Goal: Task Accomplishment & Management: Complete application form

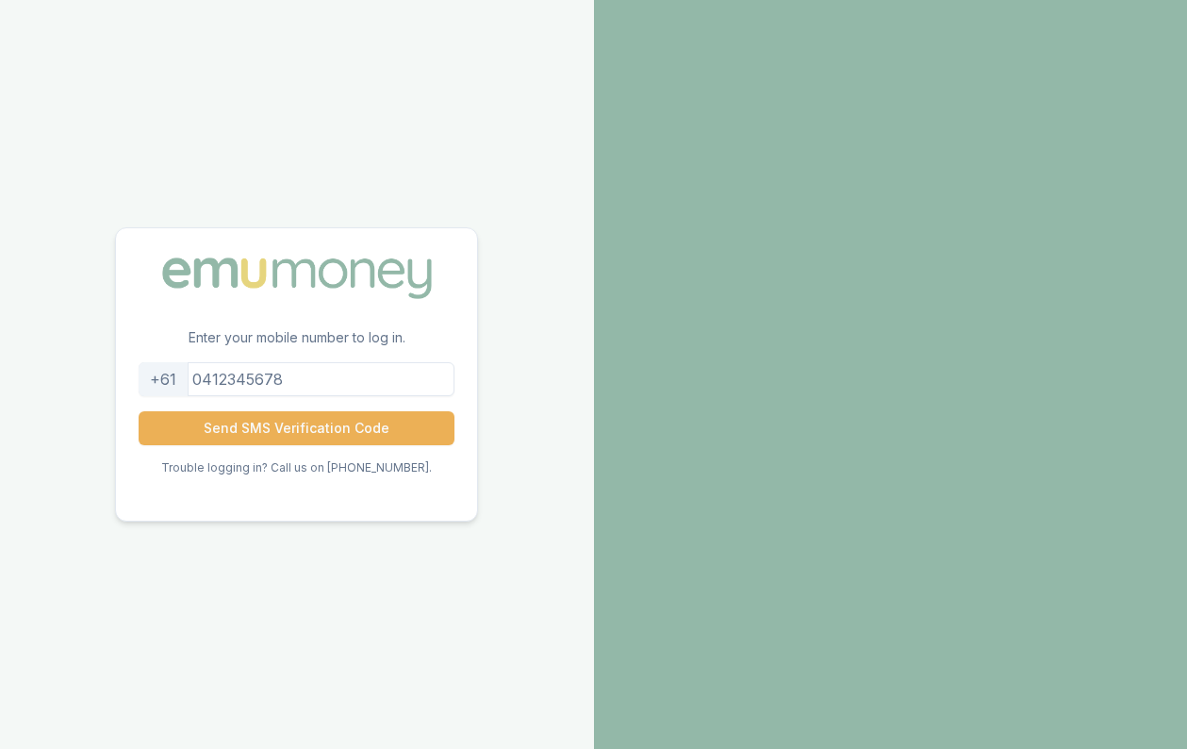
click at [269, 388] on input "tel" at bounding box center [297, 379] width 316 height 34
click at [306, 421] on button "Send SMS Verification Code" at bounding box center [297, 428] width 316 height 34
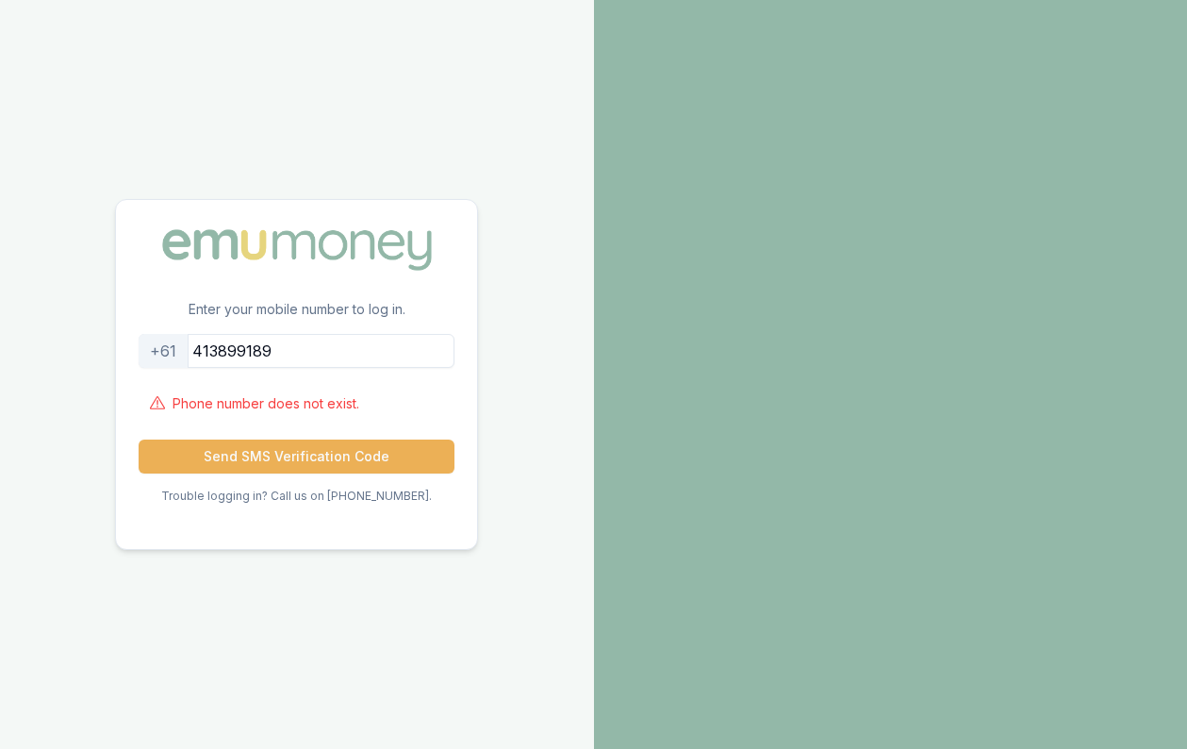
drag, startPoint x: 294, startPoint y: 352, endPoint x: 206, endPoint y: 341, distance: 89.2
click at [206, 341] on input "413899189" at bounding box center [297, 351] width 316 height 34
type input "0413899198"
click at [209, 469] on button "Send SMS Verification Code" at bounding box center [297, 456] width 316 height 34
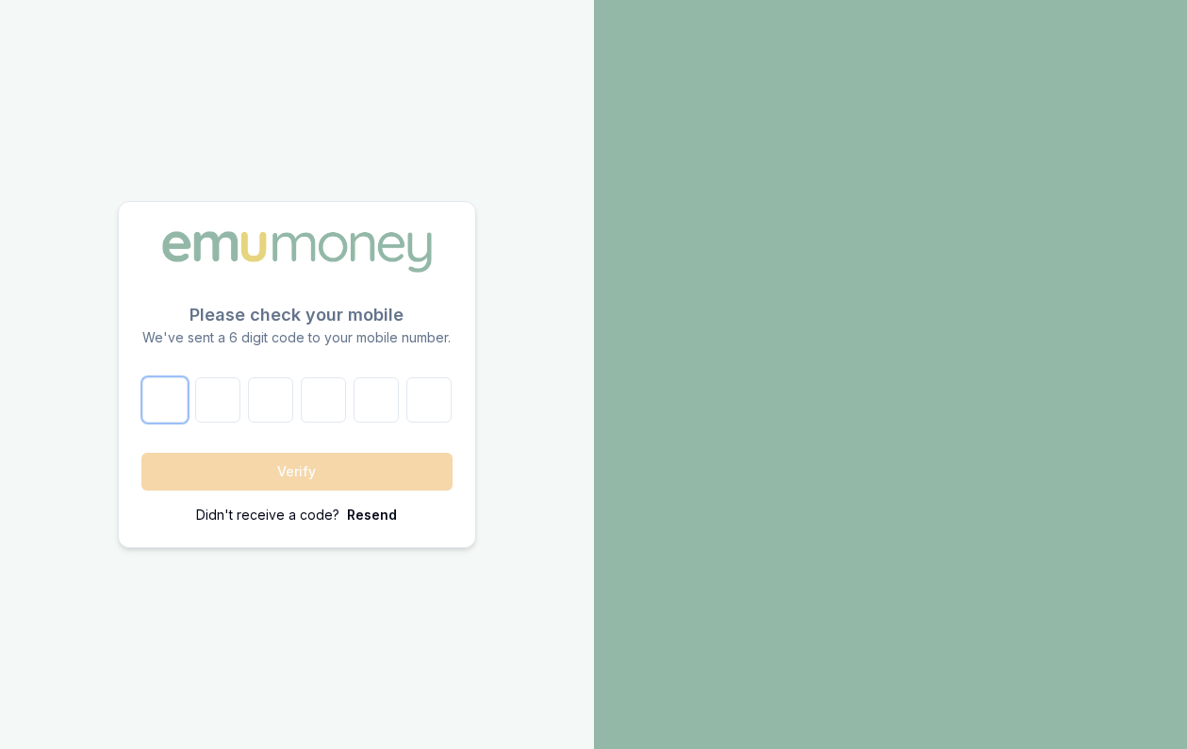
click at [157, 403] on input "number" at bounding box center [164, 399] width 45 height 45
type input "2"
type input "7"
type input "1"
type input "6"
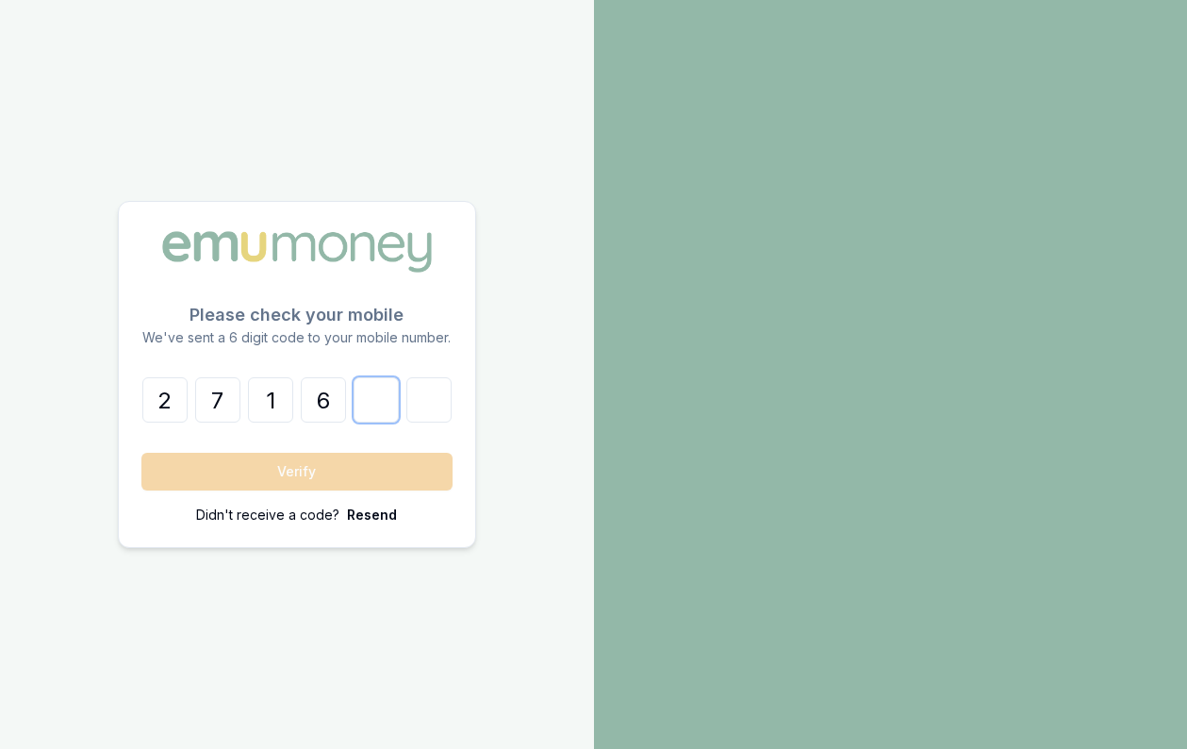
type input "8"
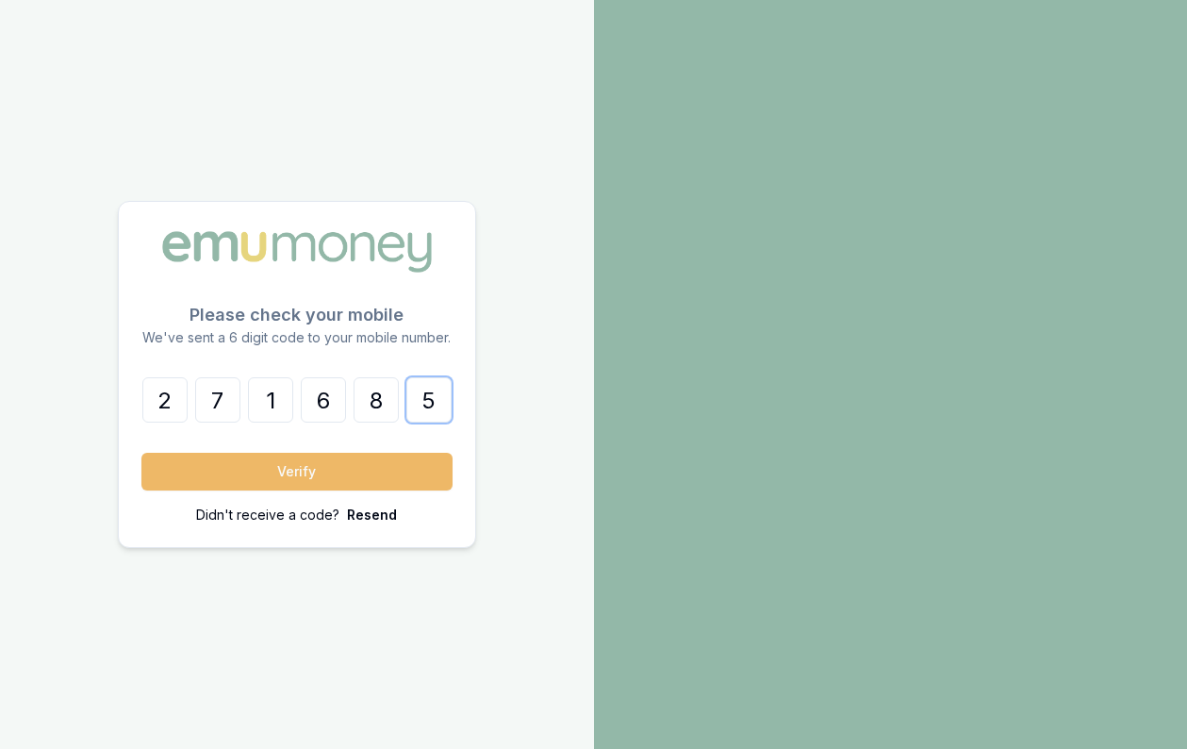
type input "5"
click at [168, 484] on button "Verify" at bounding box center [296, 472] width 311 height 38
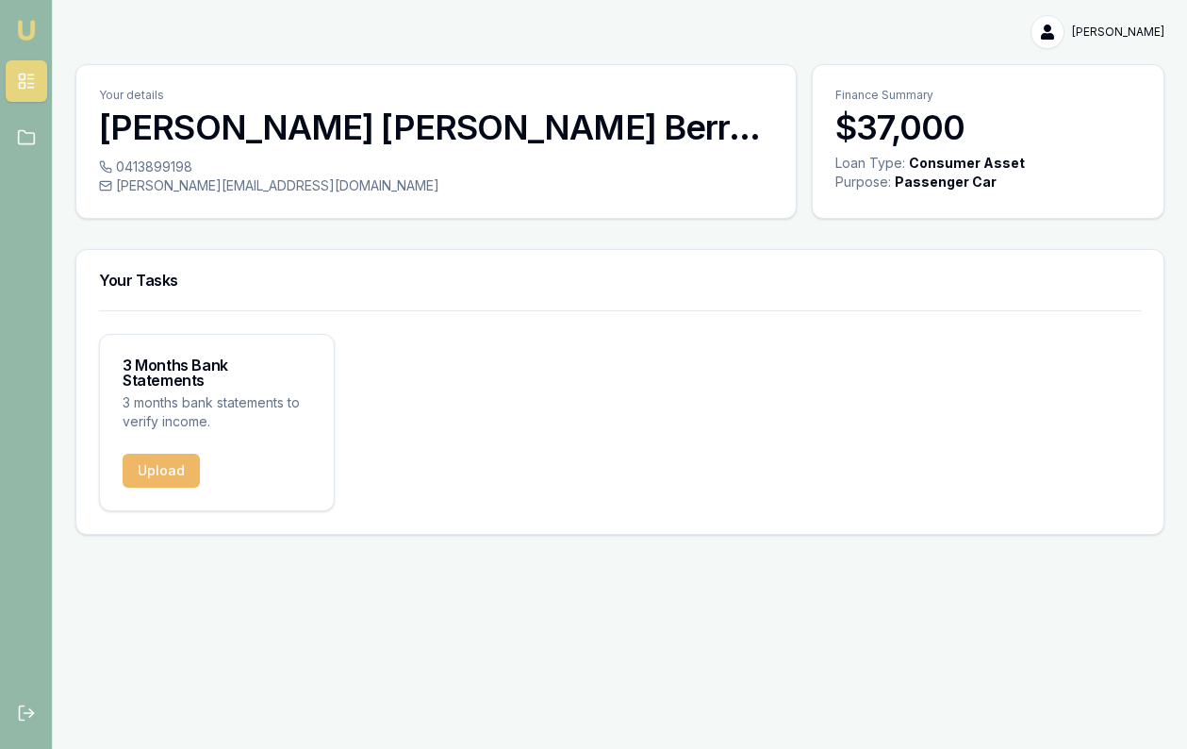
click at [159, 457] on button "Upload" at bounding box center [161, 471] width 77 height 34
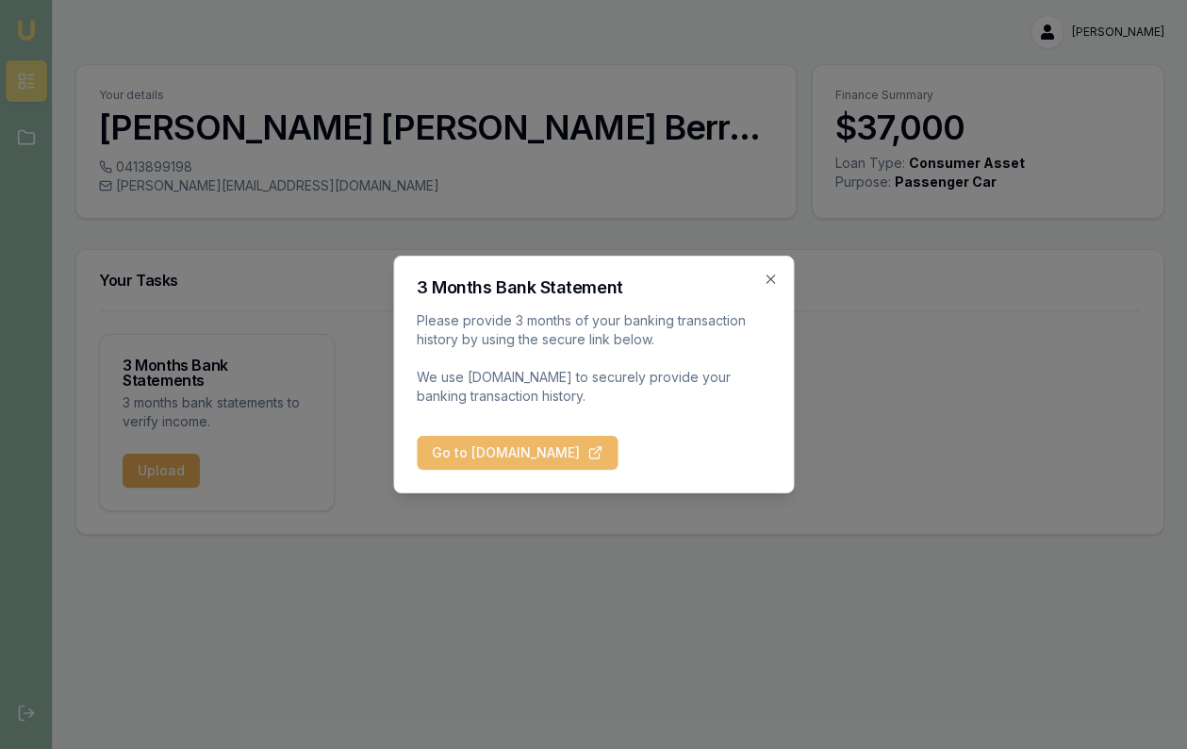
click at [485, 457] on button "Go to BankStatements.com.au" at bounding box center [517, 453] width 201 height 34
